Goal: Task Accomplishment & Management: Manage account settings

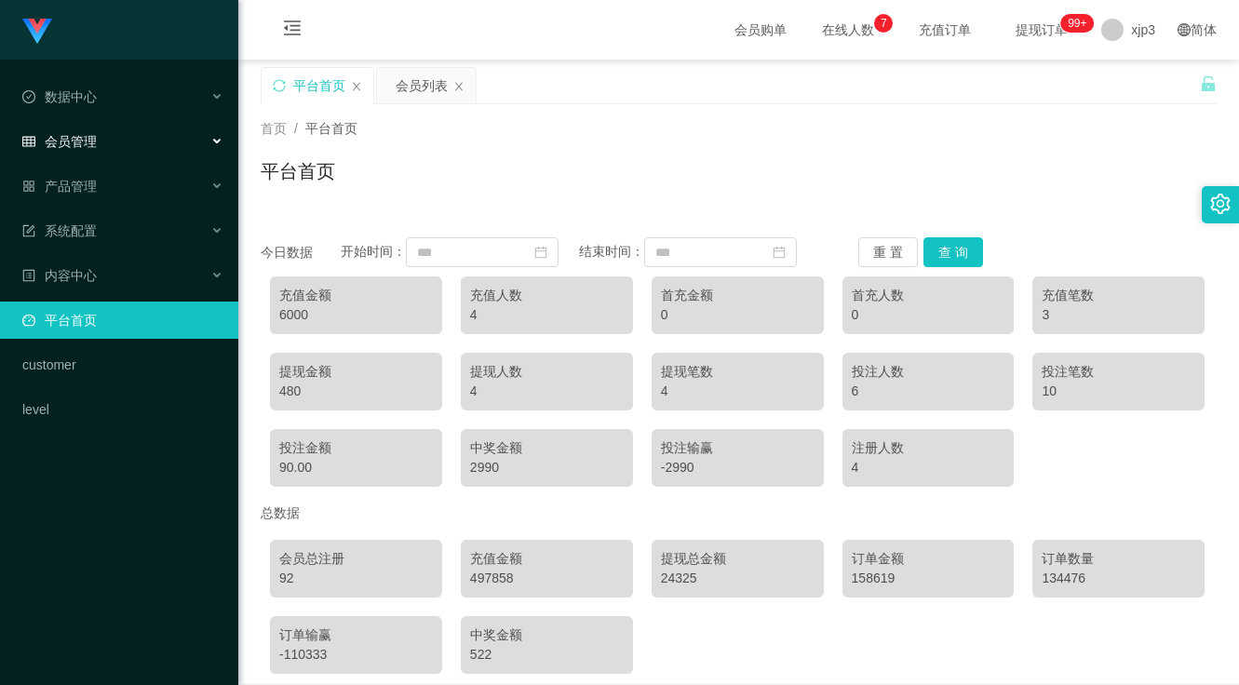
scroll to position [85, 0]
click at [1112, 32] on div "xjp3" at bounding box center [1128, 30] width 76 height 60
click at [1140, 94] on li "退出登录" at bounding box center [1146, 82] width 140 height 30
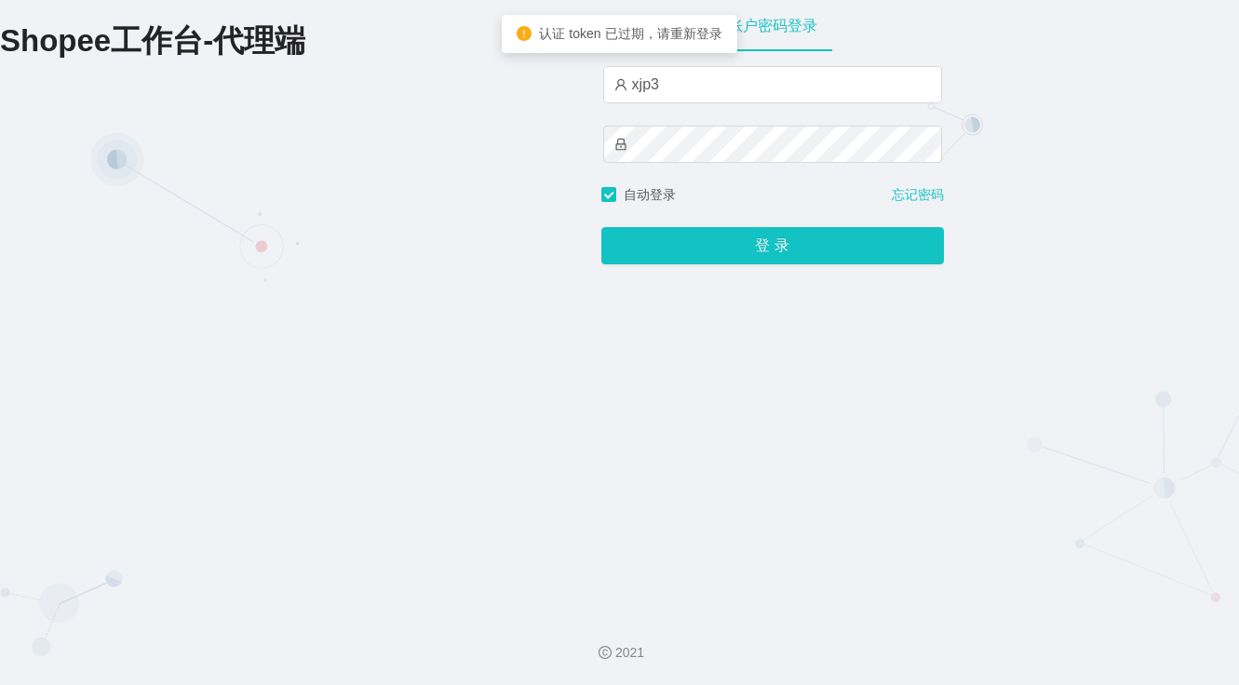
click at [709, 103] on div "xjp3" at bounding box center [772, 84] width 339 height 37
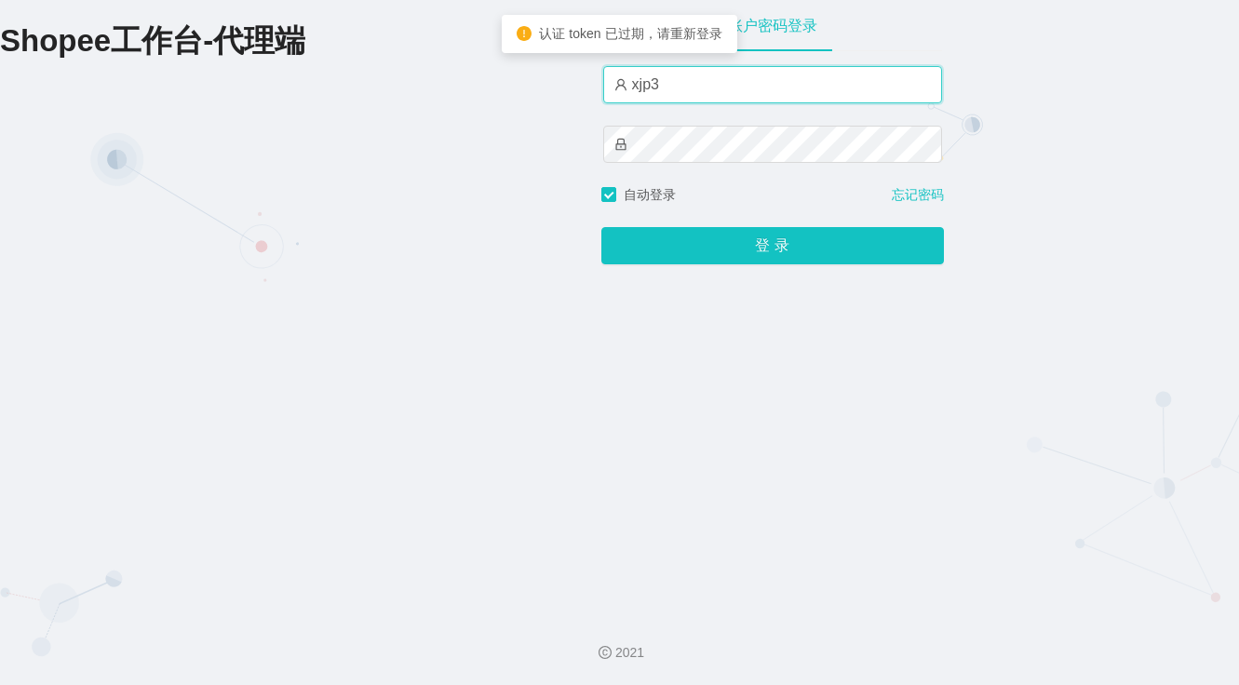
click at [721, 82] on input "xjp3" at bounding box center [772, 84] width 339 height 37
type input "xjp5"
click at [601, 227] on button "登 录" at bounding box center [772, 245] width 342 height 37
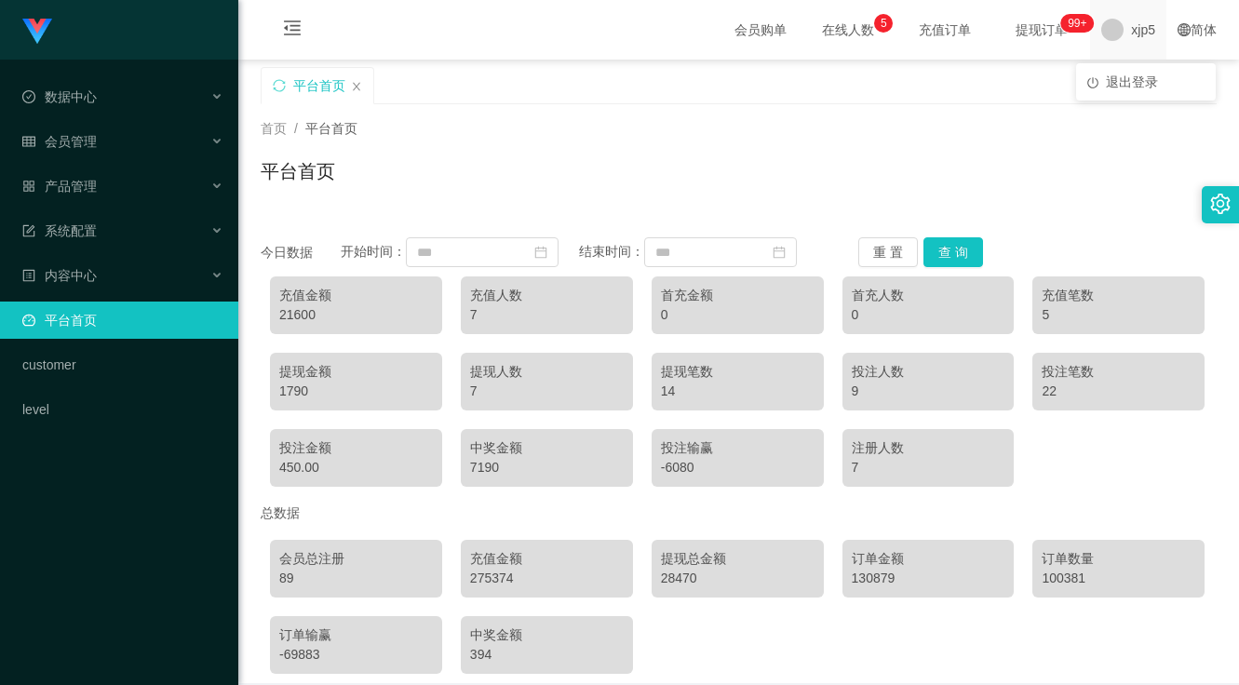
click at [1114, 41] on div "xjp5" at bounding box center [1128, 30] width 76 height 60
click at [1138, 91] on div "平台首页" at bounding box center [730, 99] width 939 height 64
drag, startPoint x: 1118, startPoint y: 46, endPoint x: 1122, endPoint y: 62, distance: 17.4
click at [1131, 45] on span "xjp5" at bounding box center [1143, 30] width 24 height 60
click at [1122, 72] on li "退出登录" at bounding box center [1146, 82] width 140 height 30
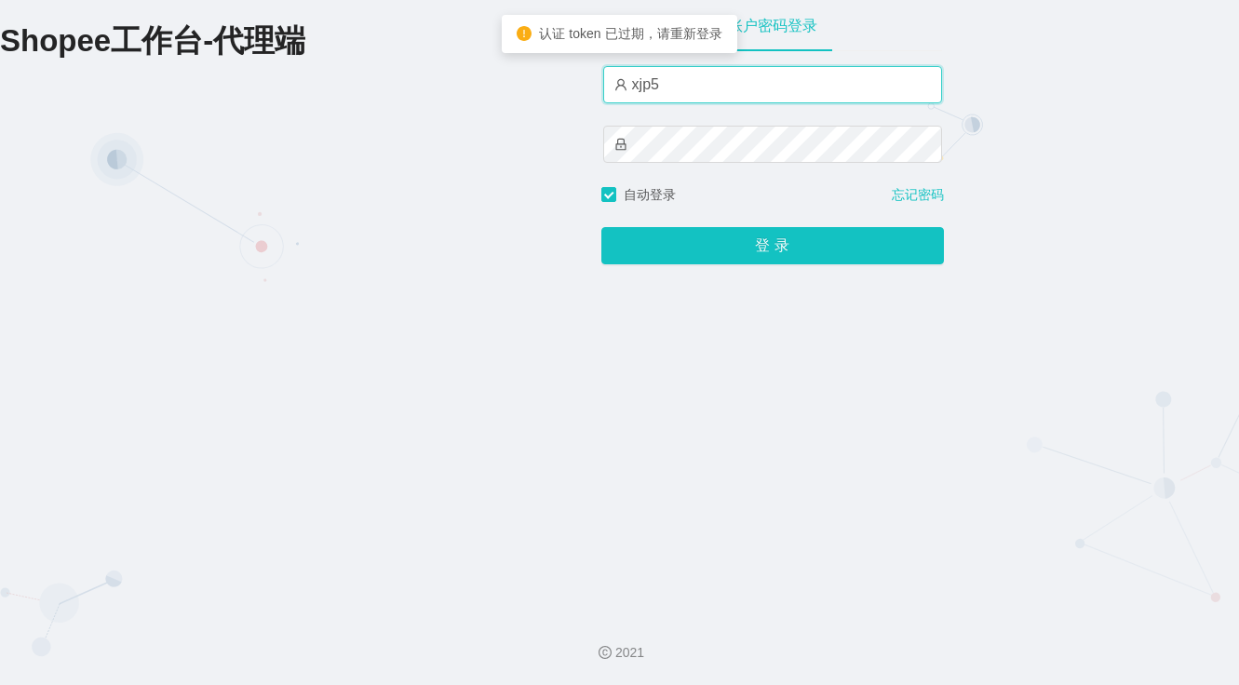
click at [732, 84] on input "xjp5" at bounding box center [772, 84] width 339 height 37
type input "xjp8"
click at [601, 227] on button "登 录" at bounding box center [772, 245] width 342 height 37
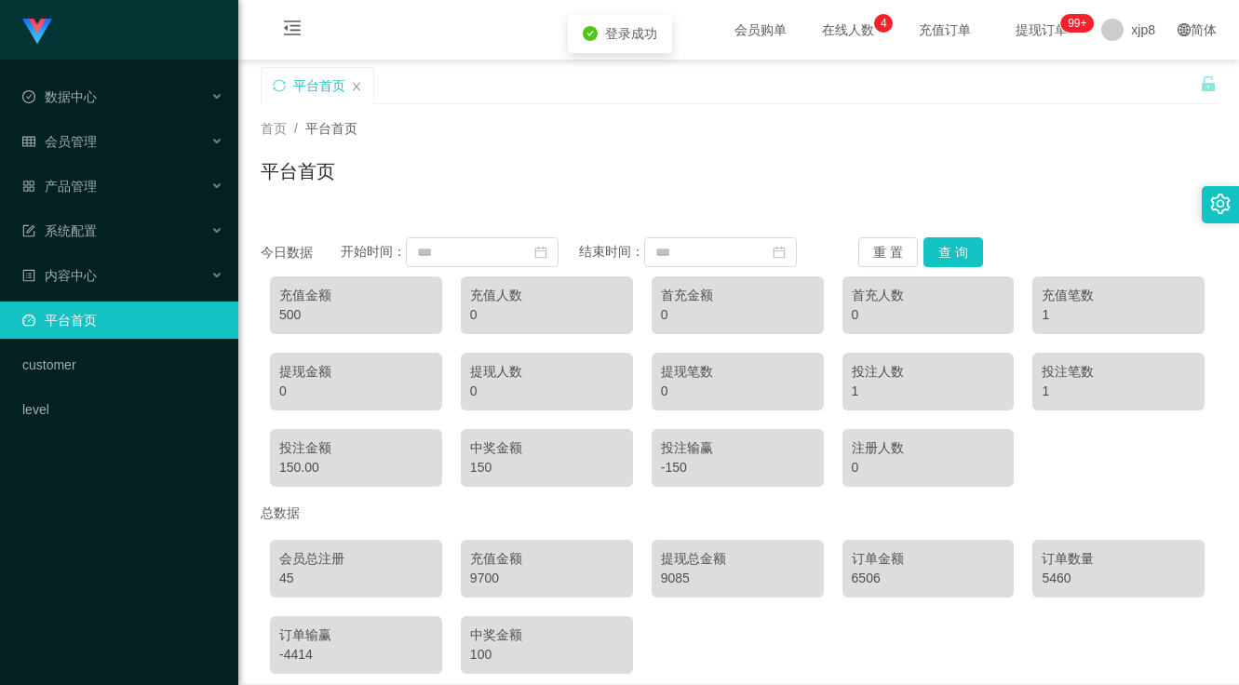
click at [642, 190] on div "平台首页" at bounding box center [739, 178] width 956 height 43
click at [1131, 48] on span "xjp8" at bounding box center [1143, 30] width 24 height 60
click at [1106, 91] on li "退出登录" at bounding box center [1146, 82] width 140 height 30
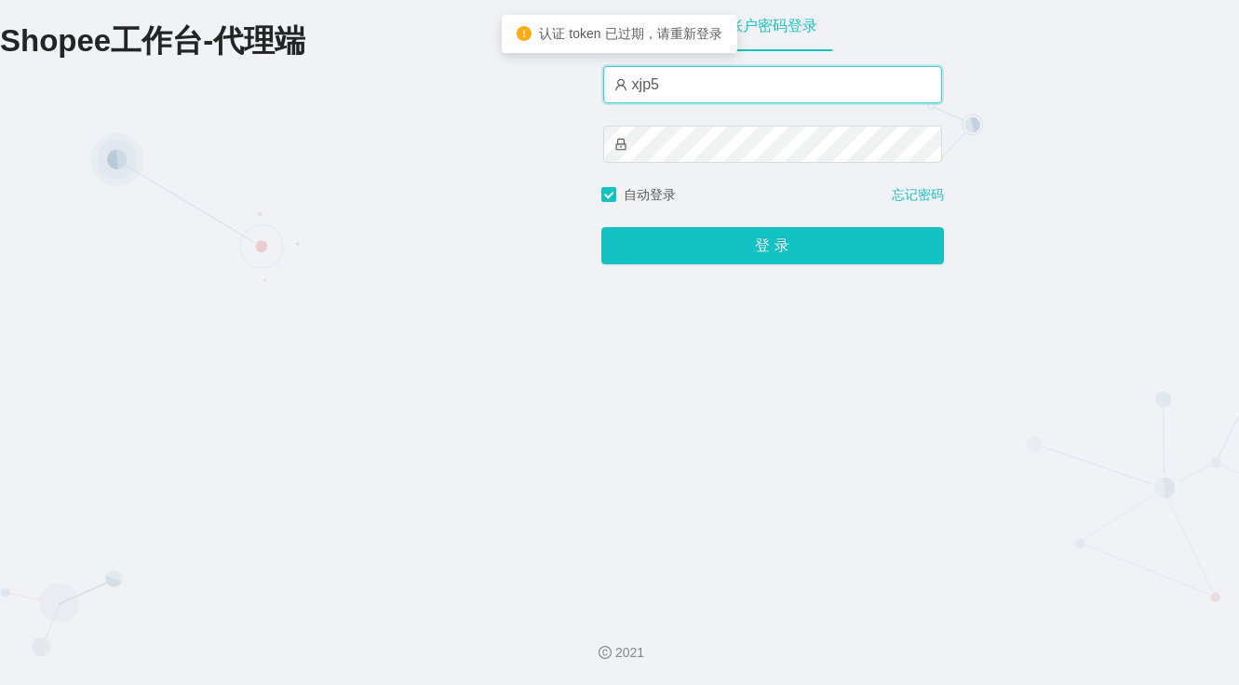
click at [738, 85] on input "xjp5" at bounding box center [772, 84] width 339 height 37
type input "xjp3"
click at [601, 227] on button "登 录" at bounding box center [772, 245] width 342 height 37
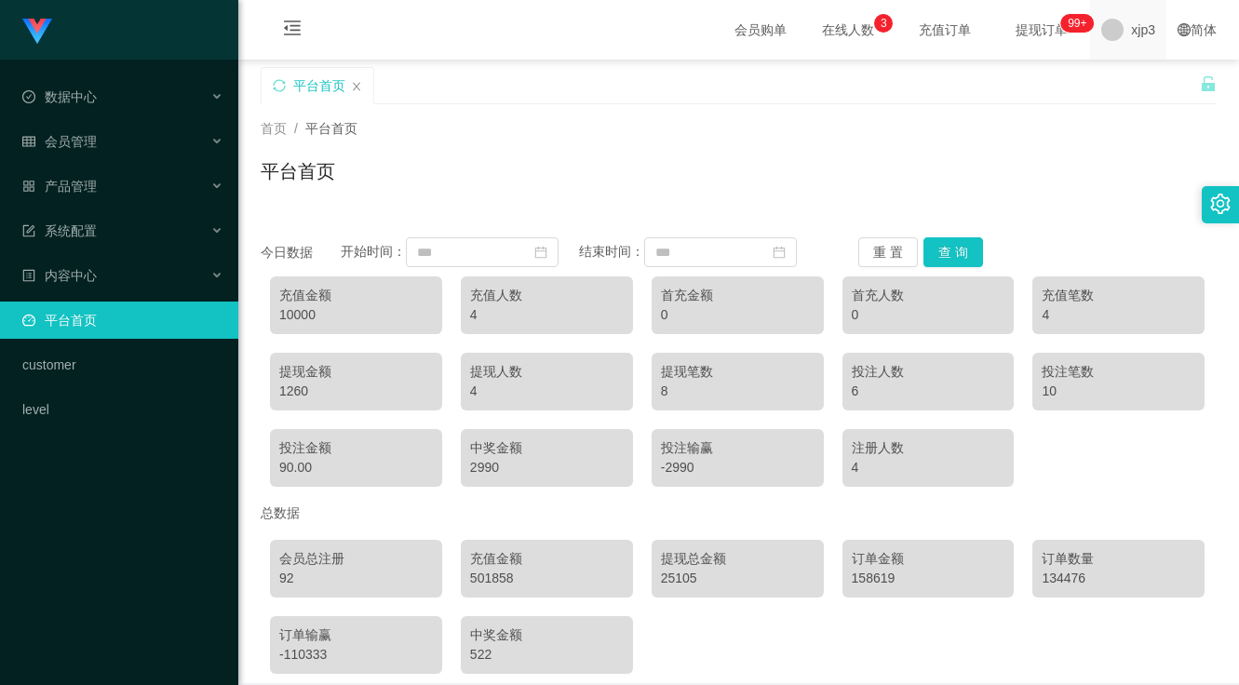
click at [1106, 31] on span at bounding box center [1112, 30] width 22 height 22
click at [1096, 84] on icon "图标: poweroff" at bounding box center [1092, 82] width 11 height 11
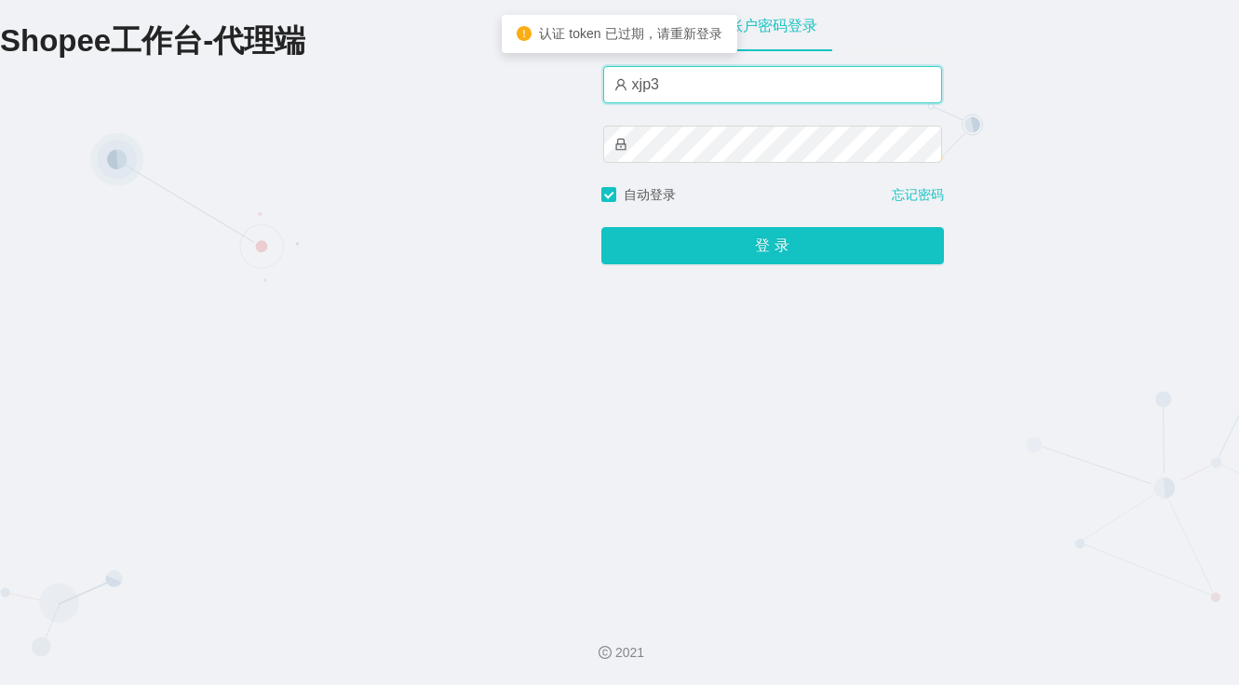
click at [714, 95] on input "xjp3" at bounding box center [772, 84] width 339 height 37
type input "xjp2"
click at [601, 227] on button "登 录" at bounding box center [772, 245] width 342 height 37
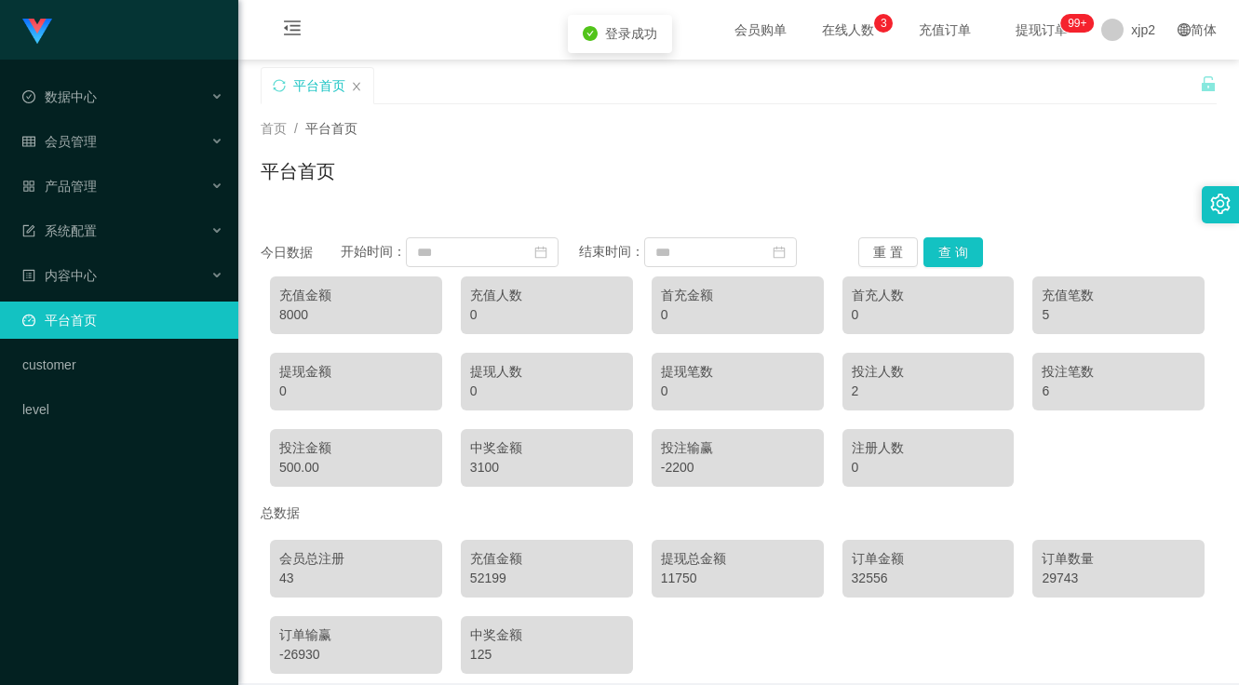
click at [661, 175] on div "平台首页" at bounding box center [739, 178] width 956 height 43
click at [1156, 152] on div "首页 / 平台首页 / 平台首页" at bounding box center [739, 159] width 956 height 81
click at [1114, 38] on div "xjp2" at bounding box center [1128, 30] width 76 height 60
click at [1113, 74] on span "退出登录" at bounding box center [1132, 81] width 52 height 15
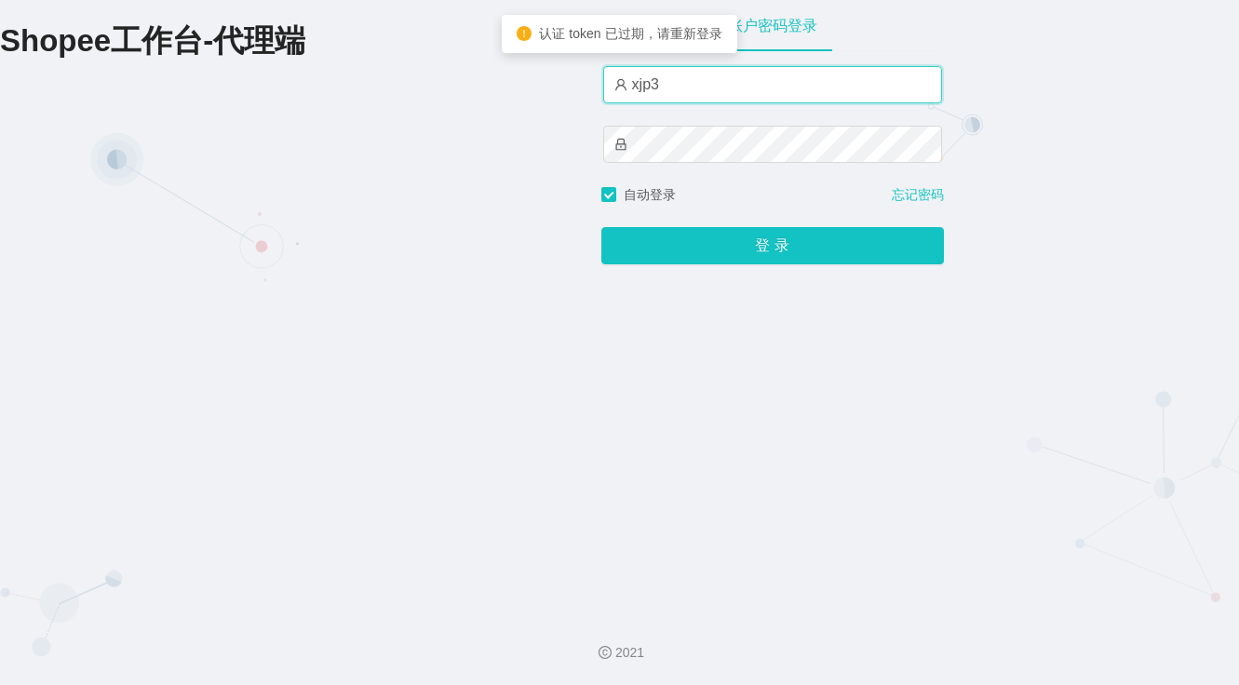
click at [727, 87] on input "xjp3" at bounding box center [772, 84] width 339 height 37
type input "xjp1"
click at [601, 227] on button "登 录" at bounding box center [772, 245] width 342 height 37
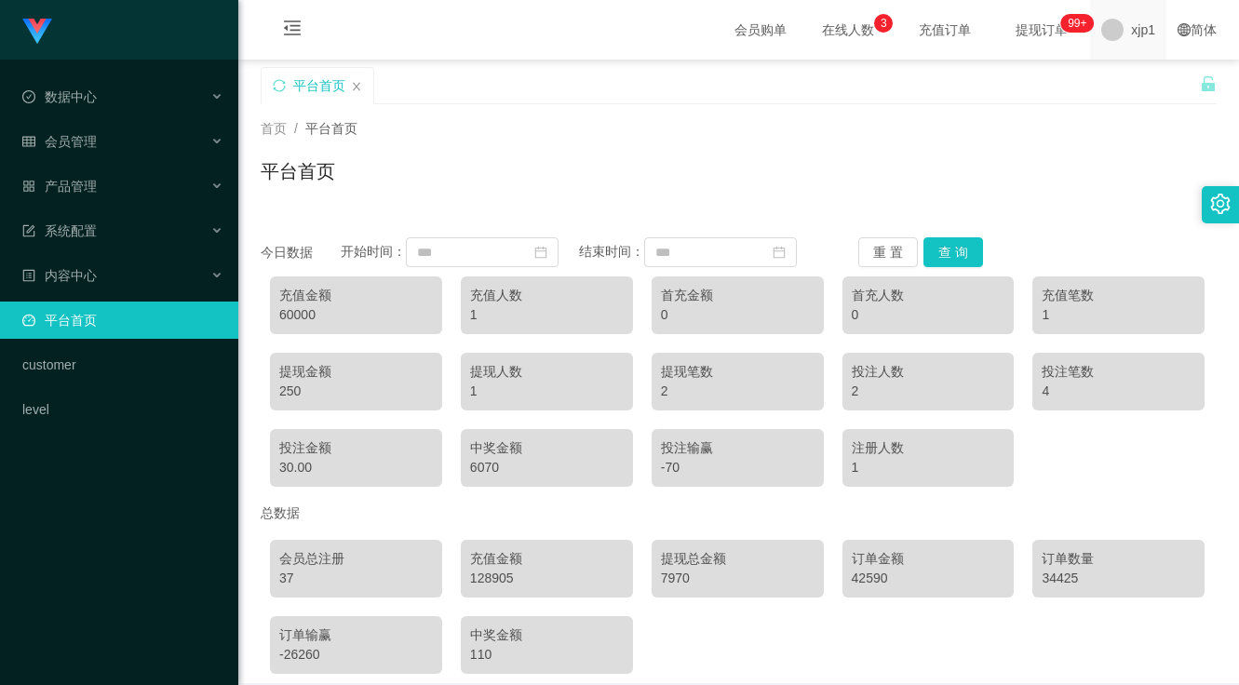
click at [1131, 44] on span "xjp1" at bounding box center [1143, 30] width 24 height 60
click at [1128, 93] on li "退出登录" at bounding box center [1146, 82] width 140 height 30
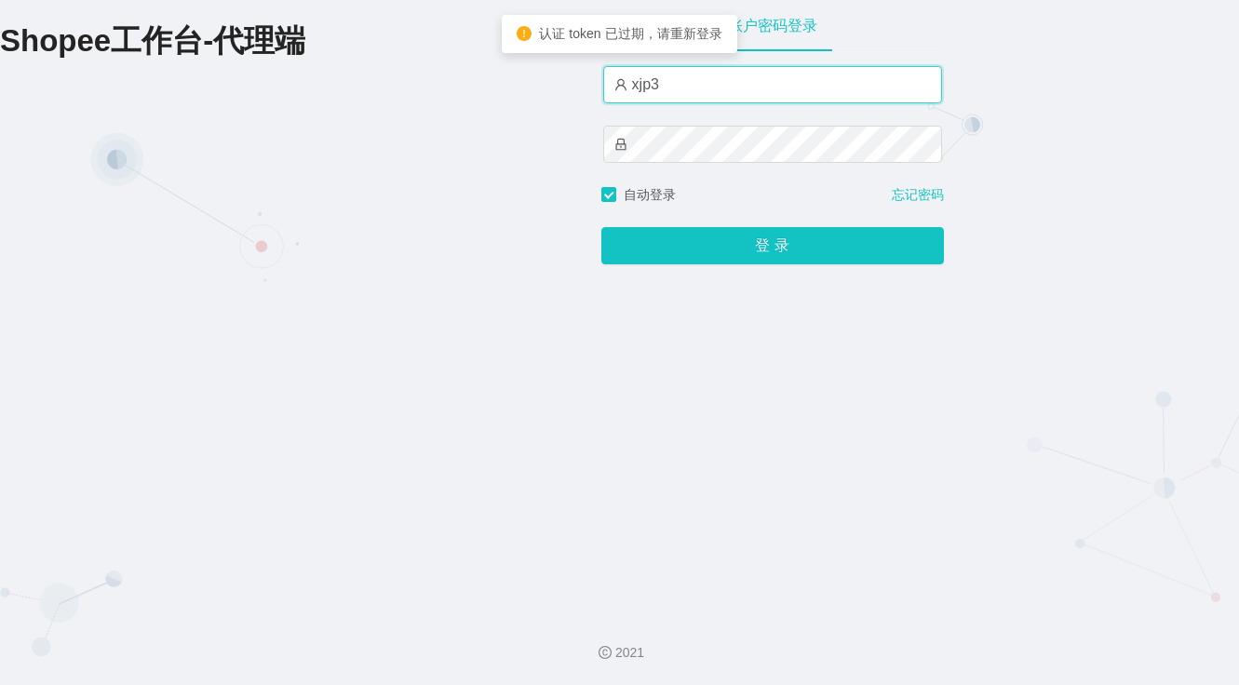
drag, startPoint x: 713, startPoint y: 81, endPoint x: 758, endPoint y: 103, distance: 49.9
click at [716, 82] on input "xjp3" at bounding box center [772, 84] width 339 height 37
click at [695, 77] on input "xjp3" at bounding box center [772, 84] width 339 height 37
type input "xjp6"
click at [601, 227] on button "登 录" at bounding box center [772, 245] width 342 height 37
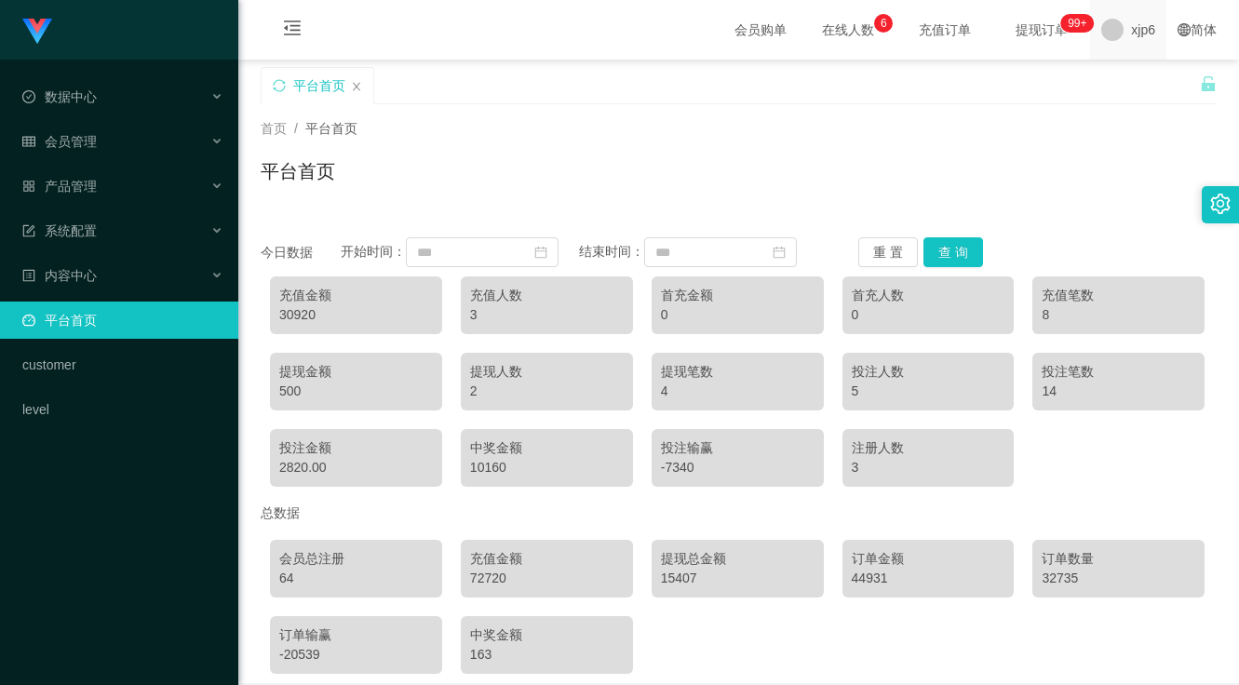
click at [1108, 29] on span at bounding box center [1112, 30] width 22 height 22
click at [1121, 74] on span "退出登录" at bounding box center [1132, 81] width 52 height 15
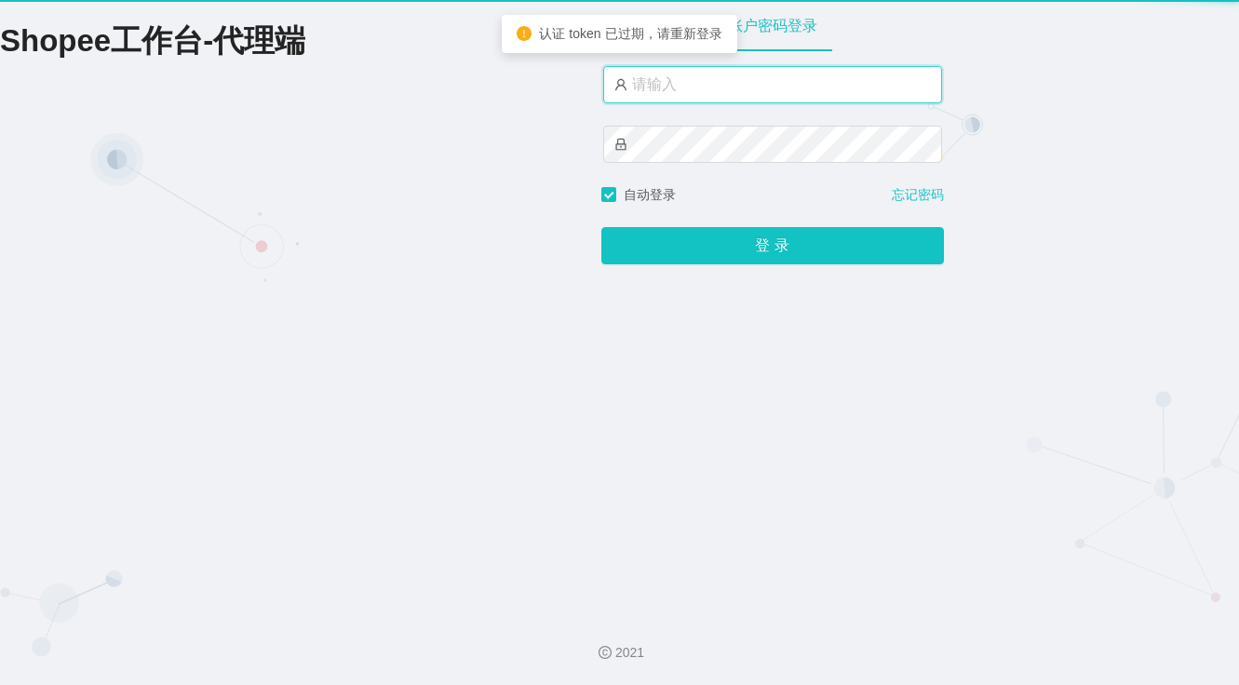
type input "xjp3"
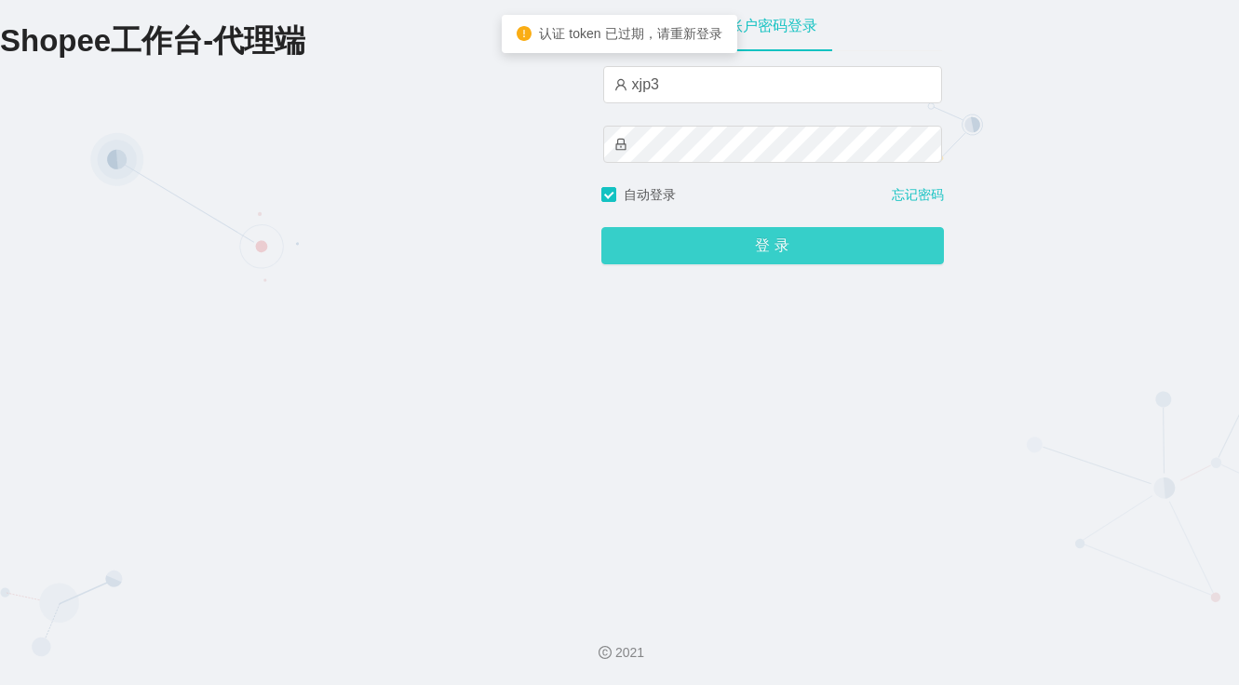
click at [699, 262] on button "登 录" at bounding box center [772, 245] width 342 height 37
